Goal: Find specific page/section: Find specific page/section

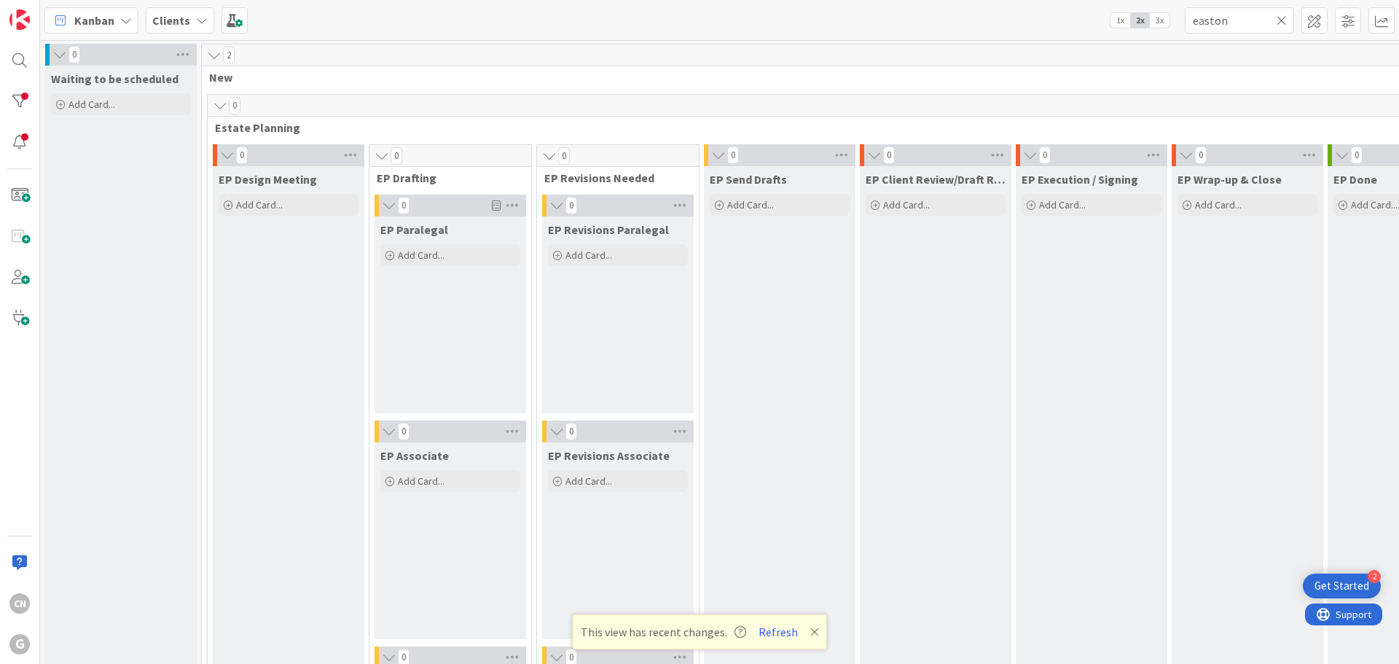
scroll to position [2154, 0]
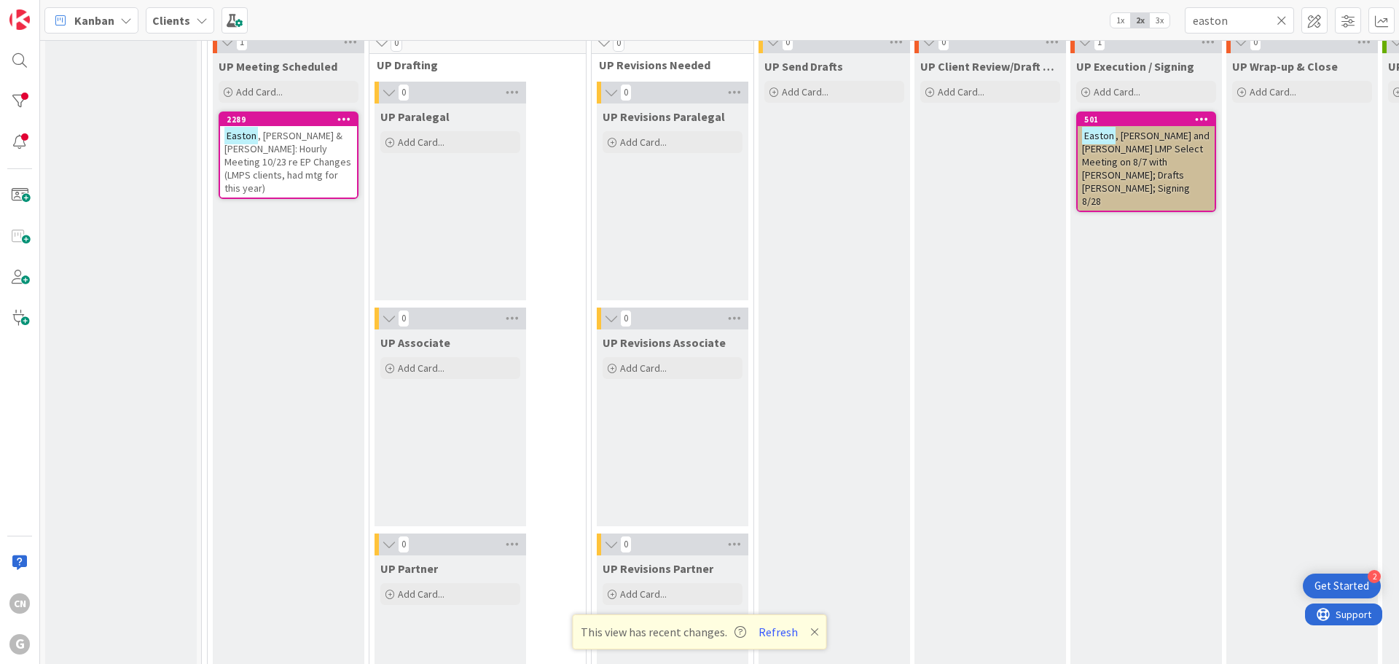
click at [1164, 31] on div "Kanban Clients 1x 2x 3x easton" at bounding box center [719, 20] width 1359 height 40
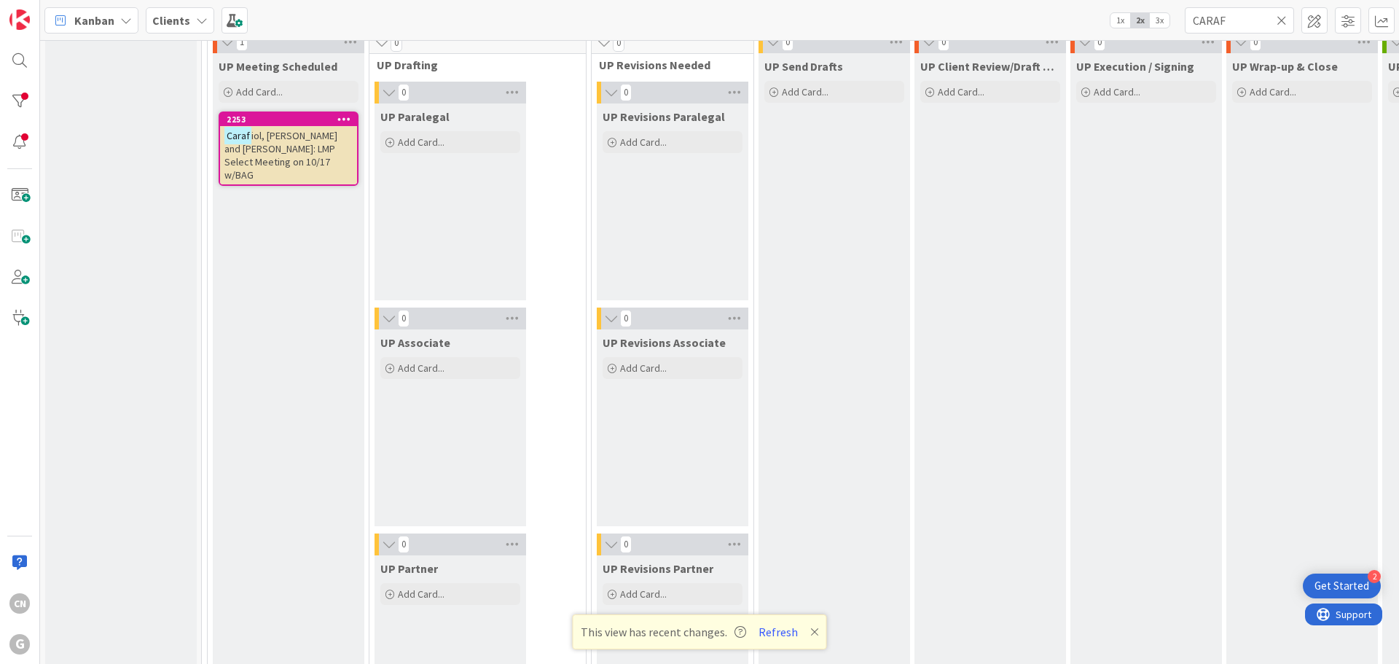
click at [272, 155] on span "iol, [PERSON_NAME] and [PERSON_NAME]: LMP Select Meeting on 10/17 w/BAG" at bounding box center [280, 155] width 113 height 52
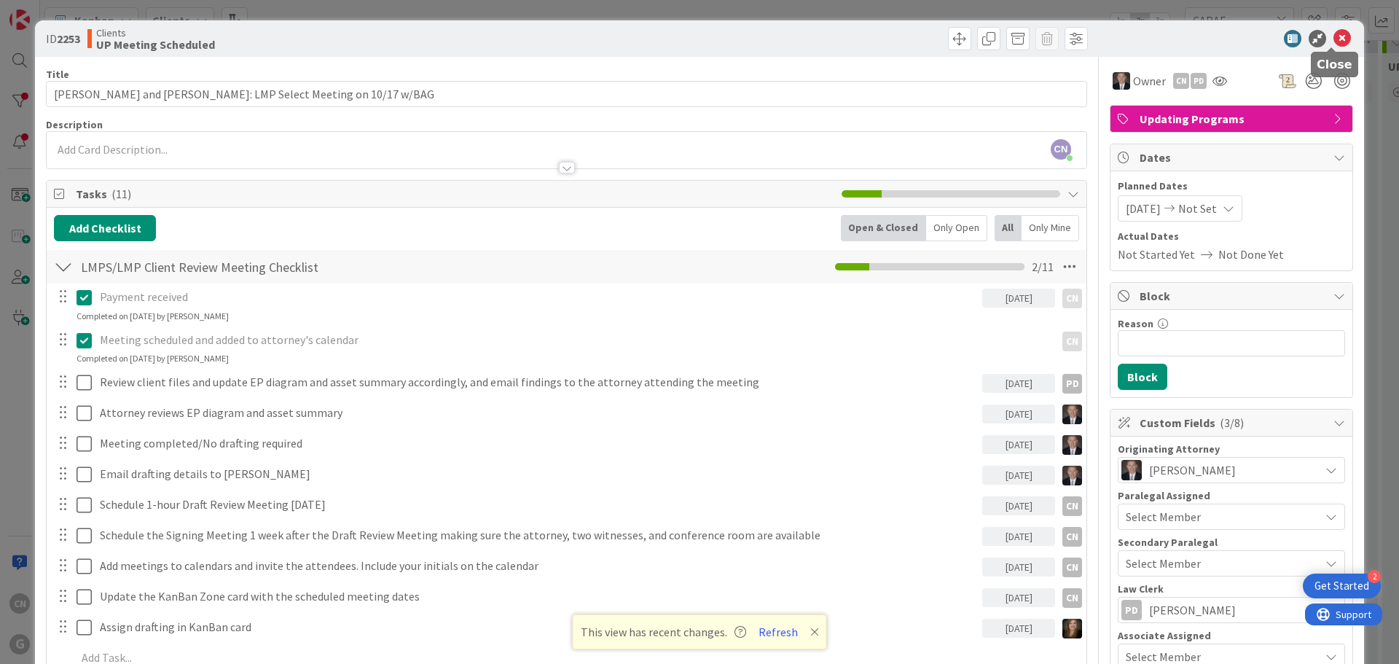
click at [1337, 36] on icon at bounding box center [1342, 38] width 17 height 17
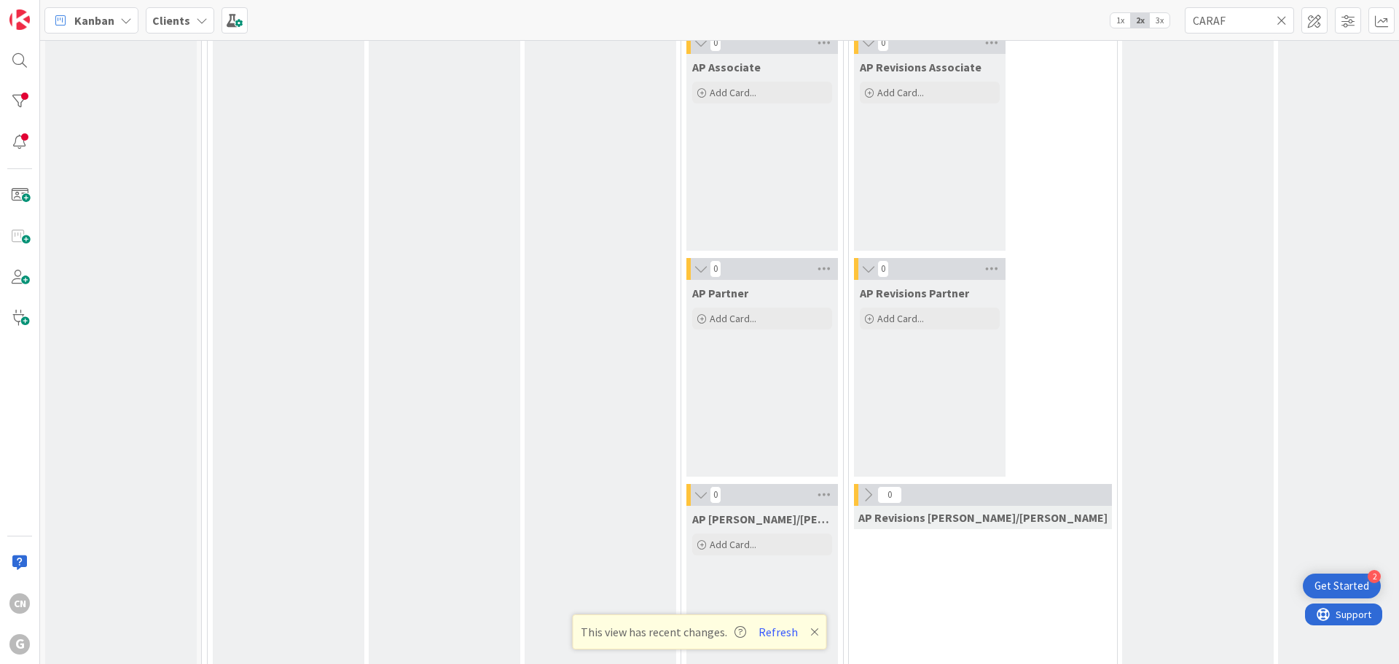
scroll to position [1406, 0]
drag, startPoint x: 1246, startPoint y: 22, endPoint x: 1131, endPoint y: 31, distance: 114.8
click at [1131, 31] on div "Kanban Clients 1x 2x 3x CARAF" at bounding box center [719, 20] width 1359 height 40
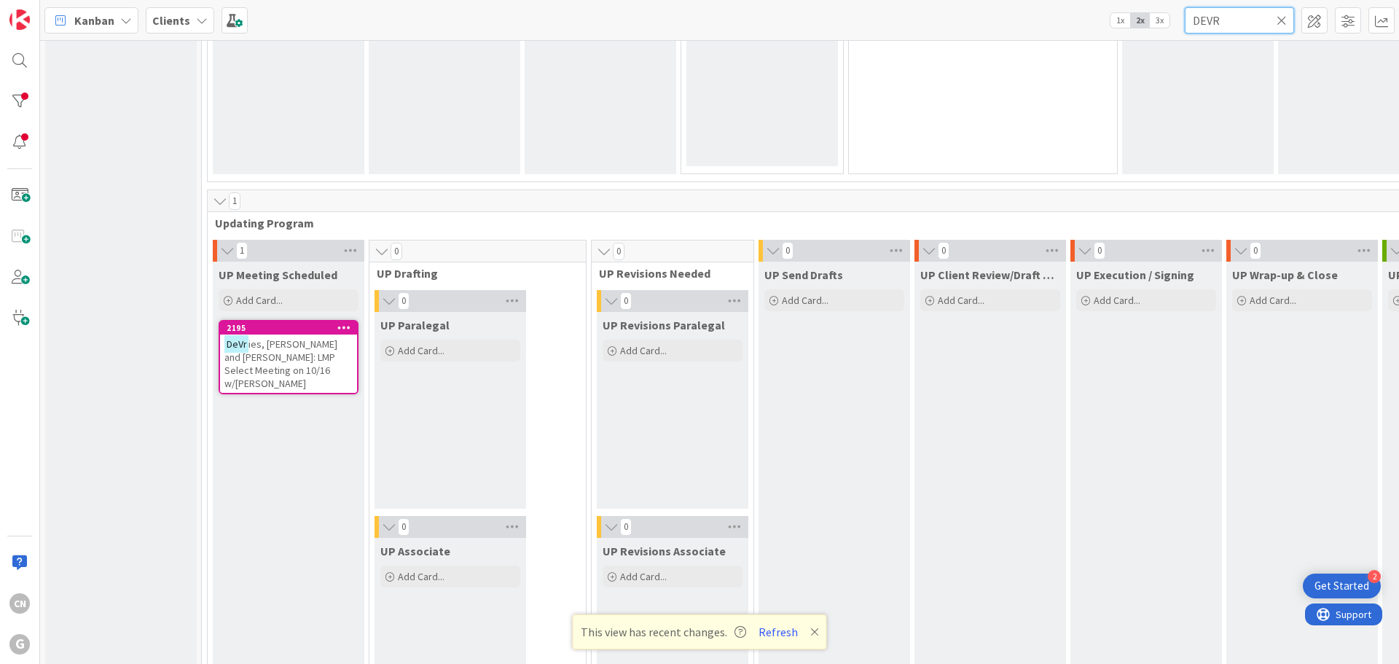
scroll to position [1944, 0]
click at [293, 364] on div "DeVr ies, [PERSON_NAME] and [PERSON_NAME]: LMP Select Meeting on 10/16 w/[PERSO…" at bounding box center [288, 364] width 137 height 58
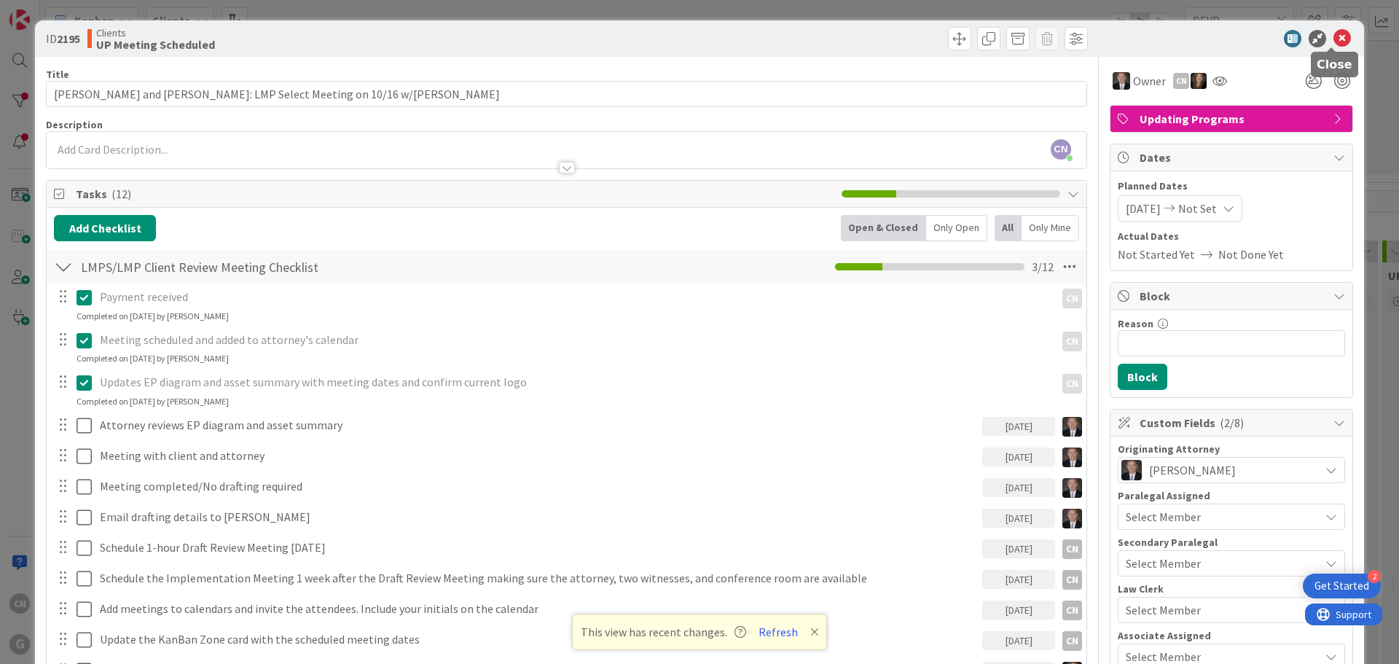
click at [1334, 41] on icon at bounding box center [1342, 38] width 17 height 17
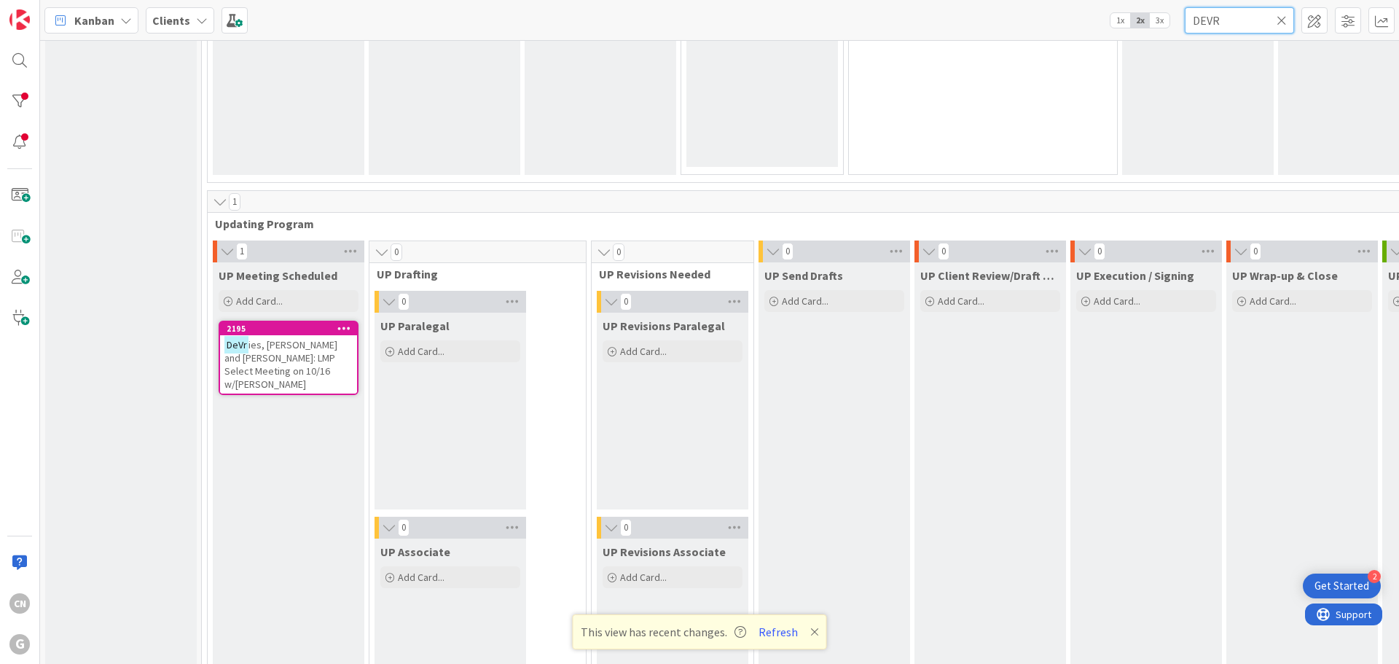
drag, startPoint x: 1233, startPoint y: 20, endPoint x: 1203, endPoint y: 20, distance: 29.9
click at [1203, 20] on input "DEVR" at bounding box center [1239, 20] width 109 height 26
click at [1206, 19] on input "DEVR" at bounding box center [1239, 20] width 109 height 26
type input "[PERSON_NAME]"
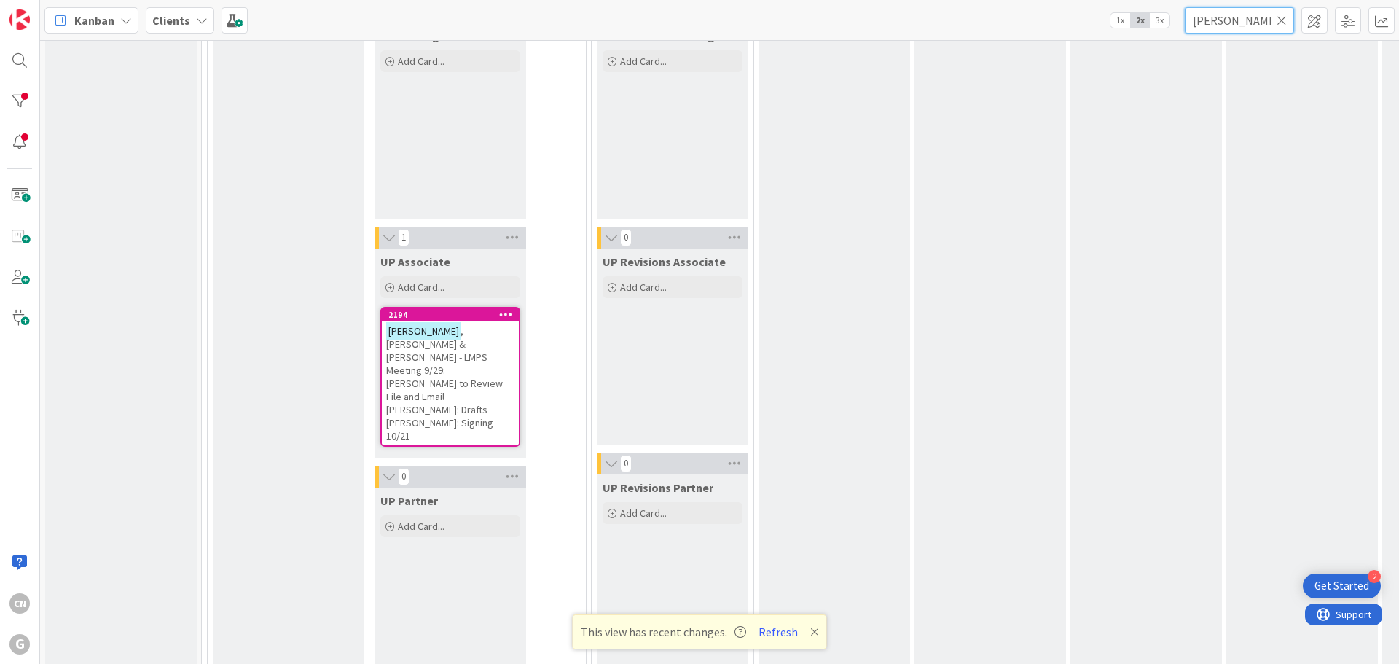
scroll to position [2235, 0]
